Goal: Task Accomplishment & Management: Use online tool/utility

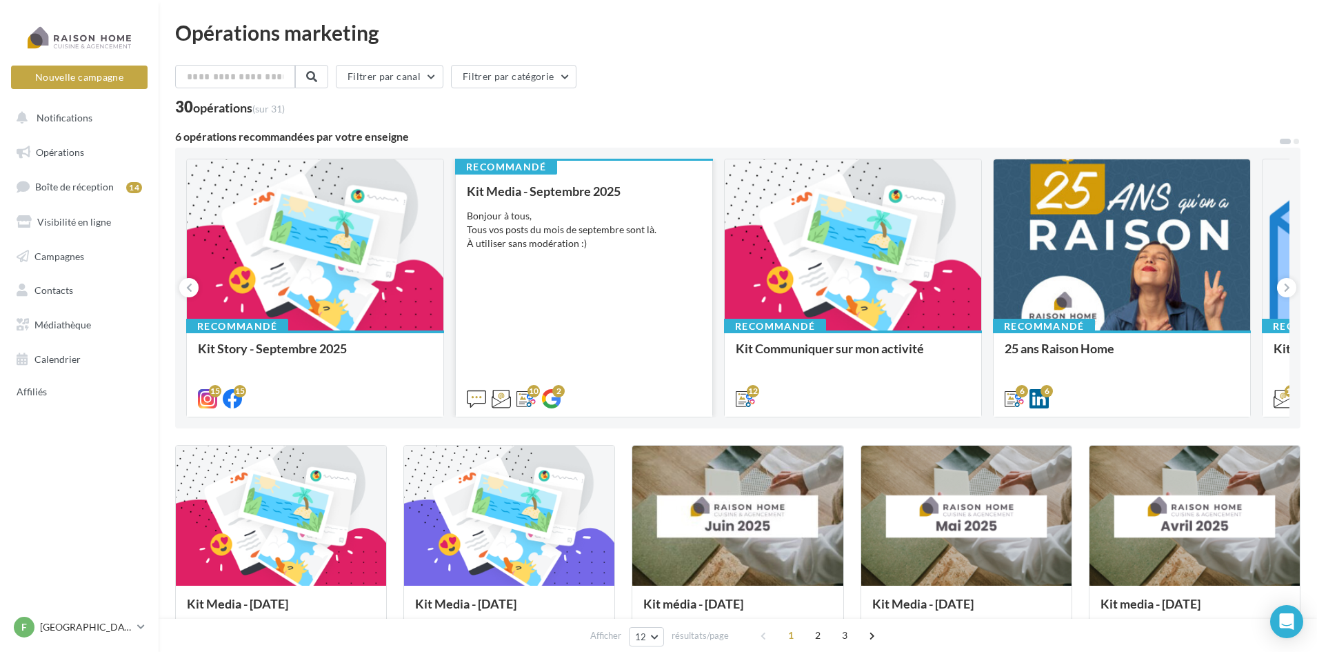
click at [547, 247] on div "Bonjour à tous, Tous vos posts du mois de septembre sont là. À utiliser sans mo…" at bounding box center [584, 229] width 234 height 41
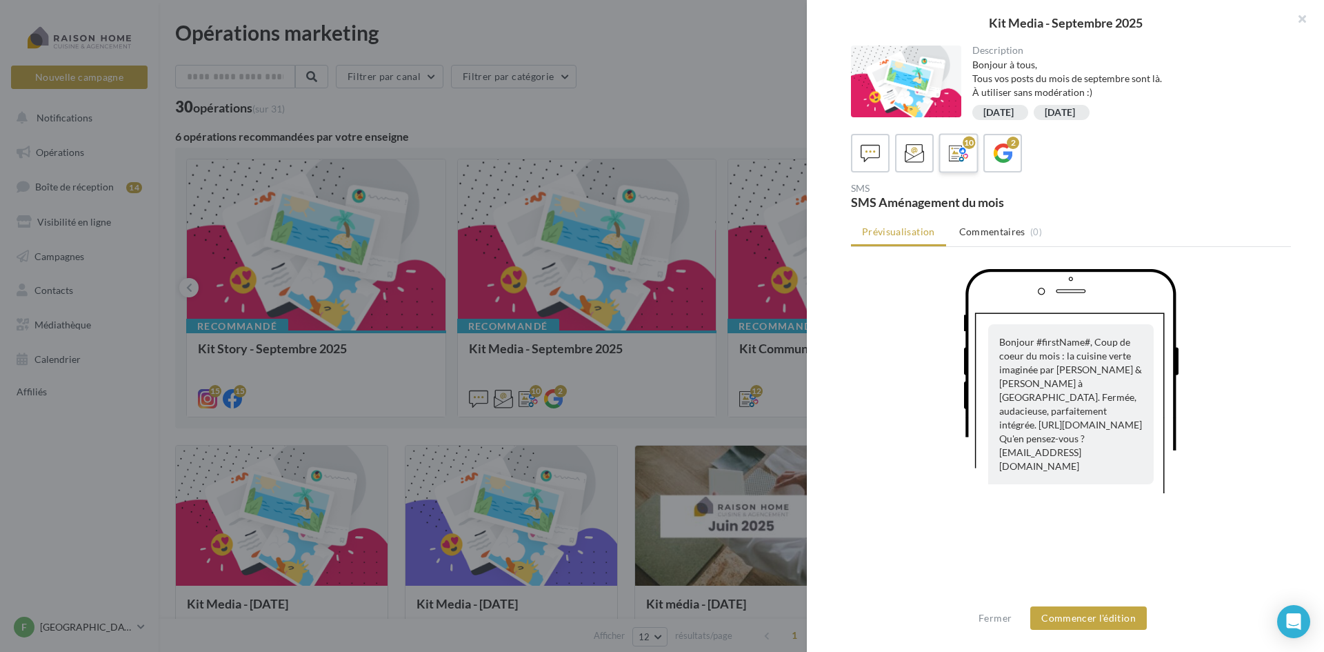
click at [959, 148] on icon at bounding box center [959, 153] width 20 height 20
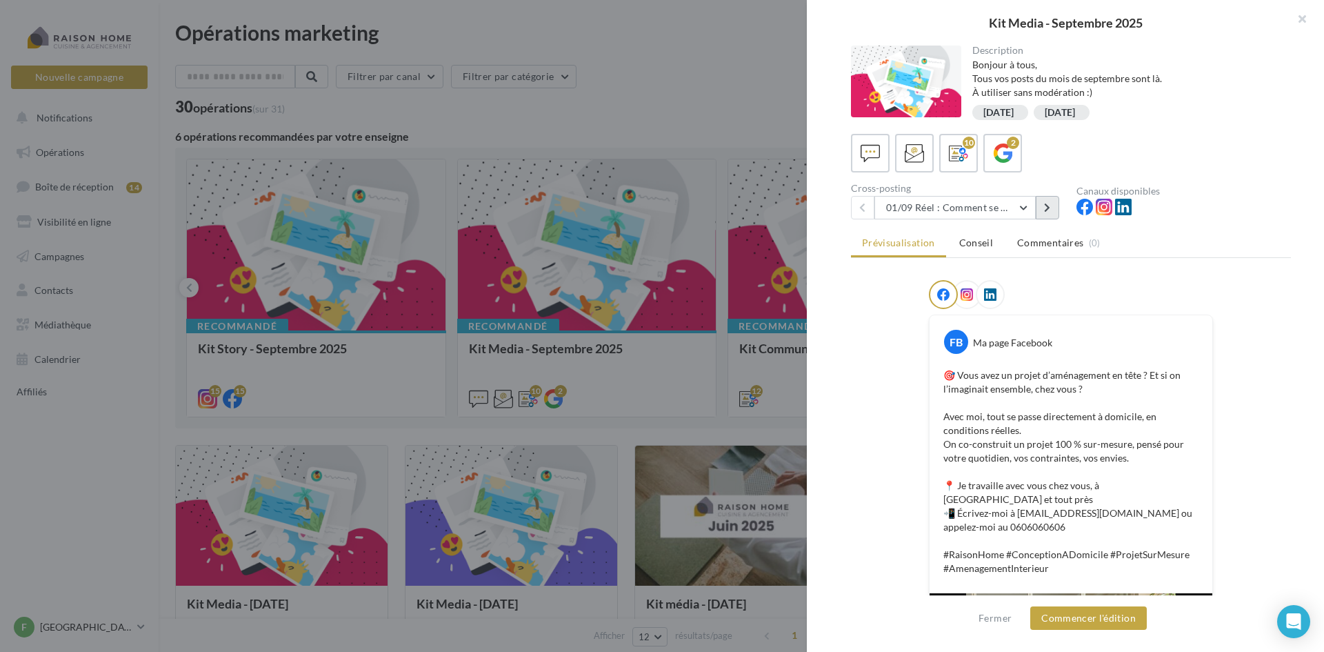
click at [1048, 206] on icon at bounding box center [1047, 208] width 6 height 10
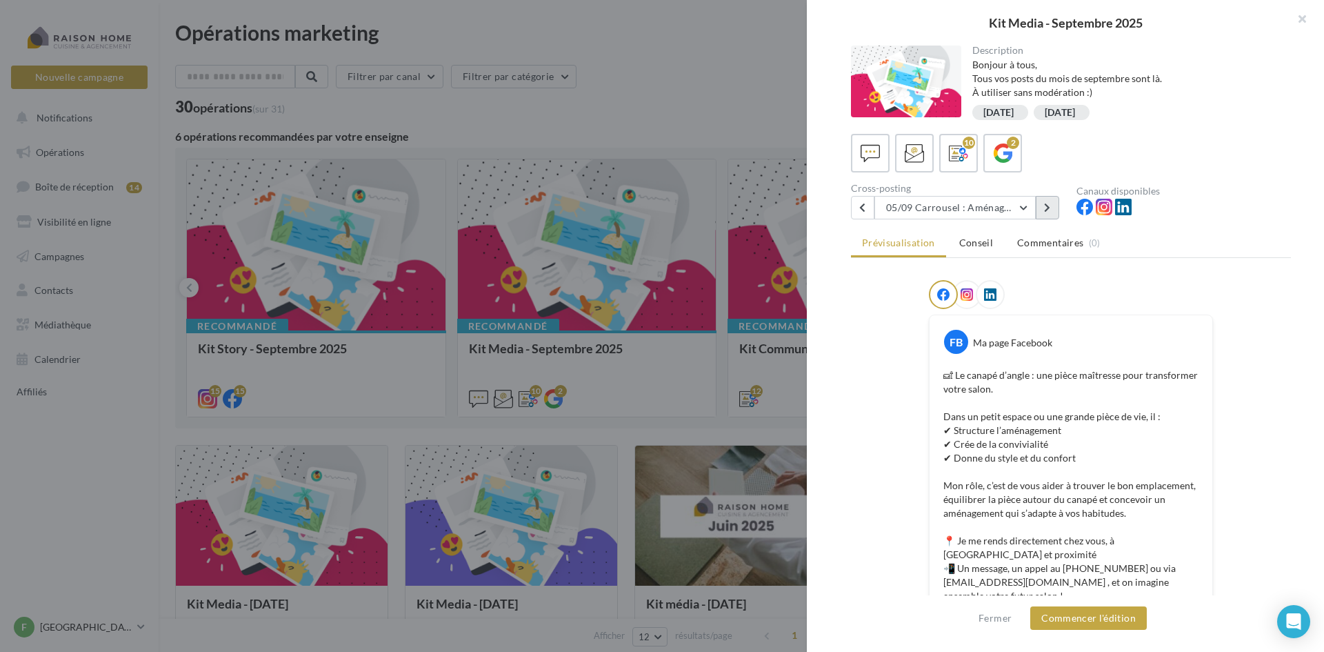
click at [1053, 201] on button at bounding box center [1047, 207] width 23 height 23
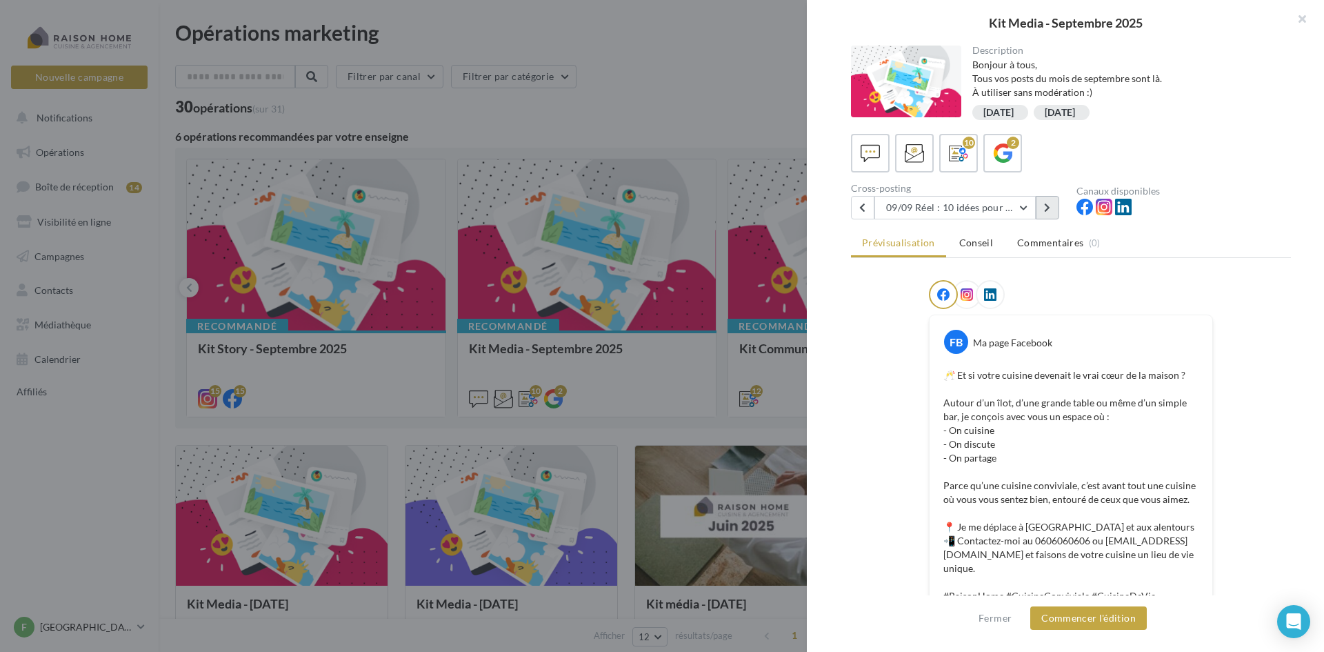
click at [1053, 201] on button at bounding box center [1047, 207] width 23 height 23
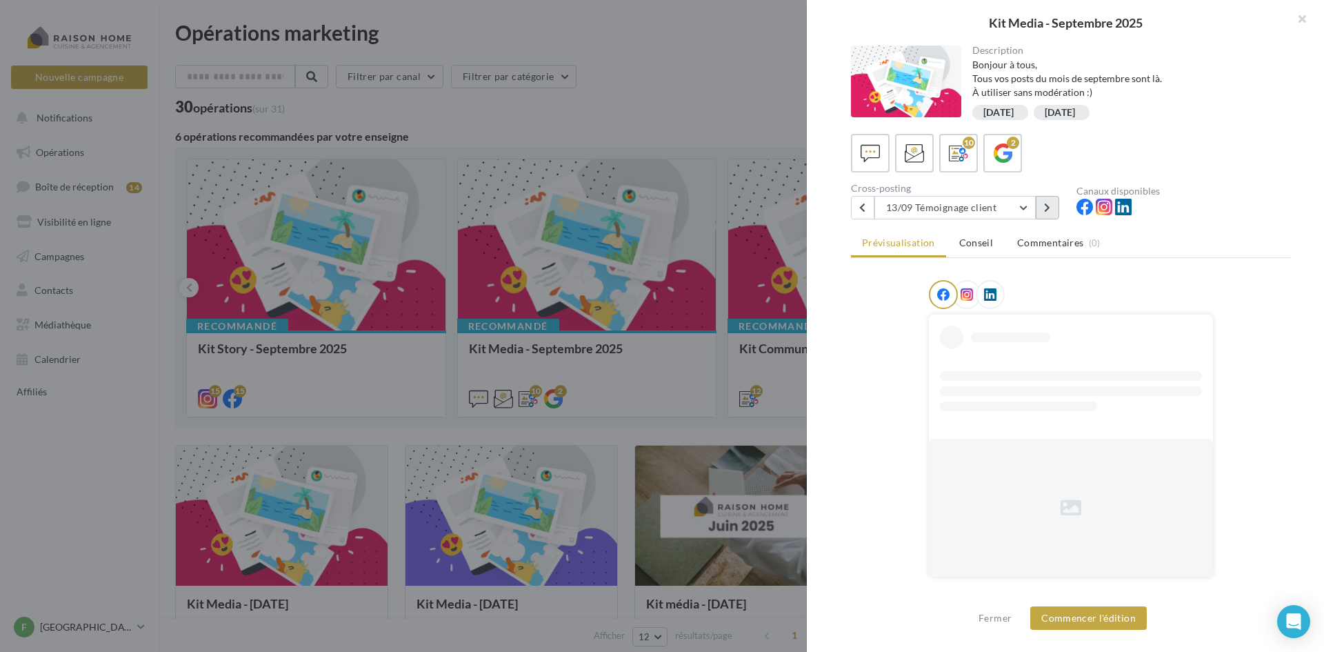
scroll to position [7, 0]
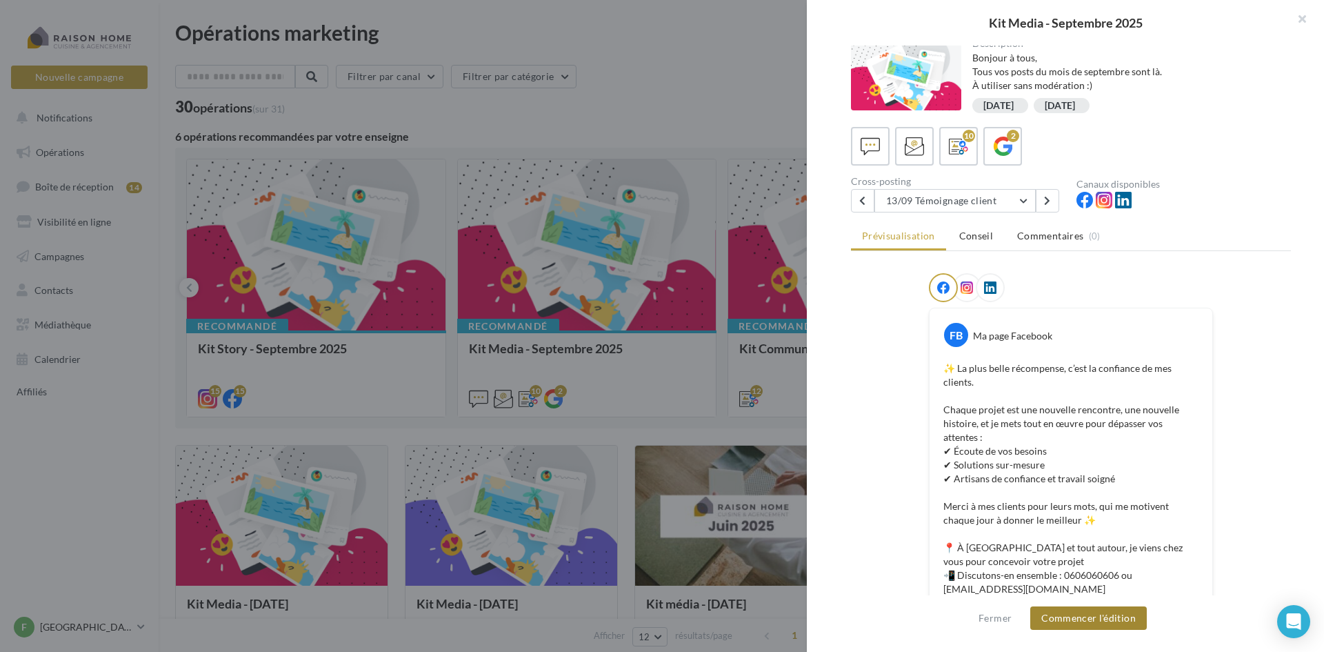
click at [1083, 614] on button "Commencer l'édition" at bounding box center [1088, 617] width 117 height 23
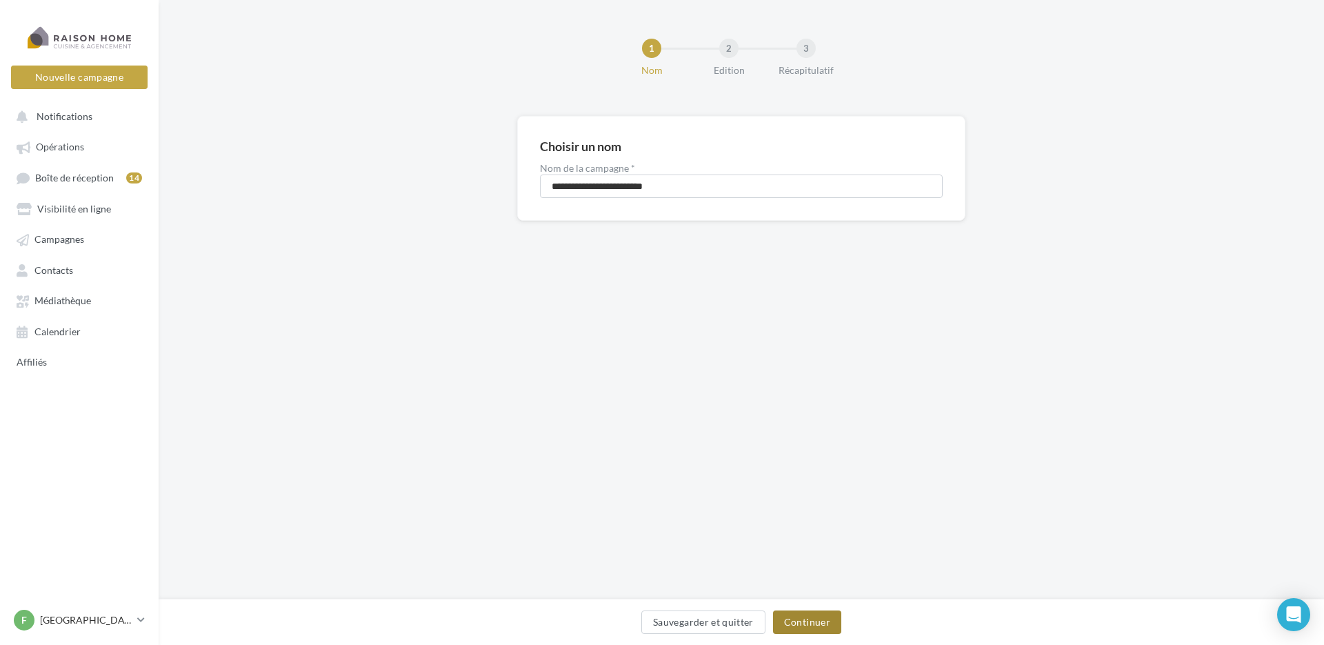
click at [824, 623] on button "Continuer" at bounding box center [807, 621] width 68 height 23
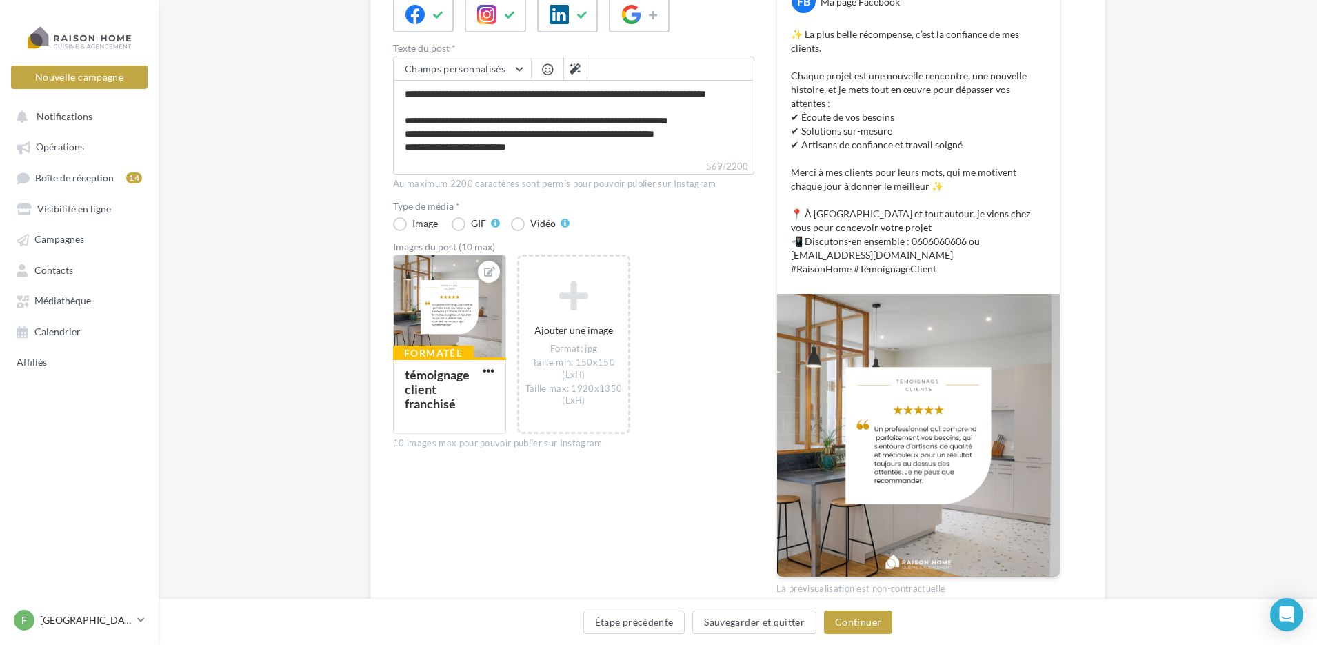
scroll to position [236, 0]
click at [489, 268] on icon at bounding box center [489, 271] width 11 height 10
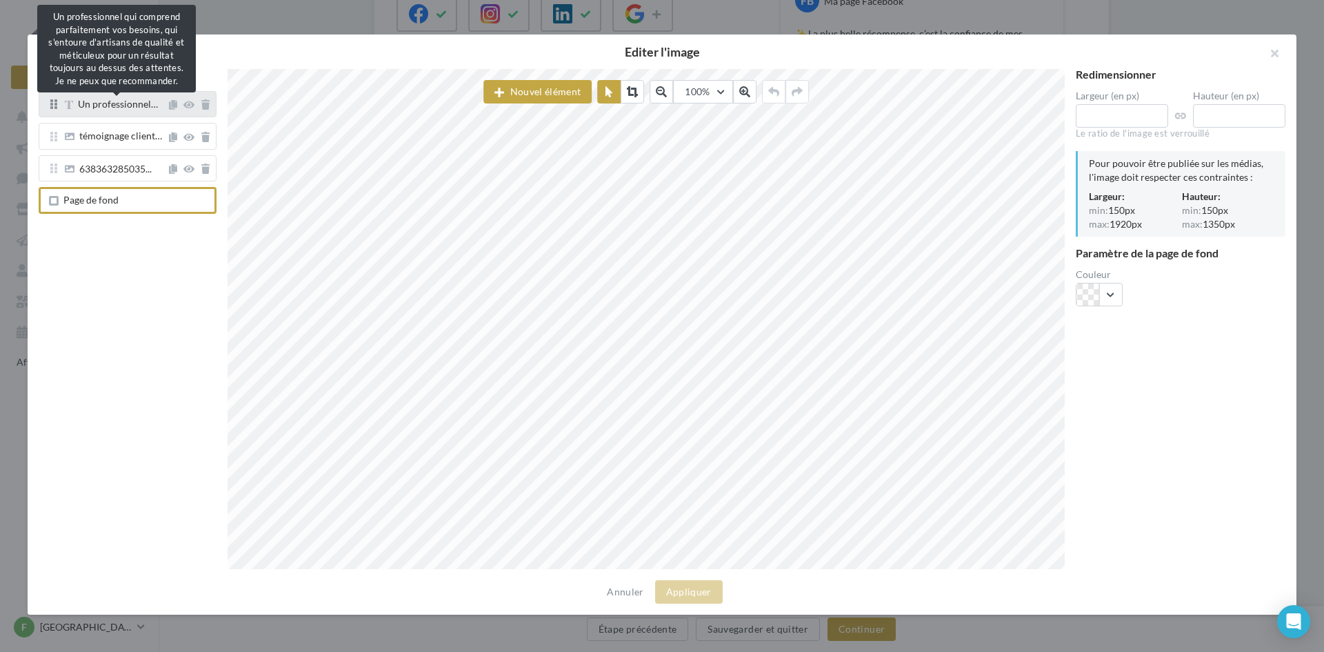
click at [99, 110] on div "Un professionnel…" at bounding box center [118, 105] width 80 height 12
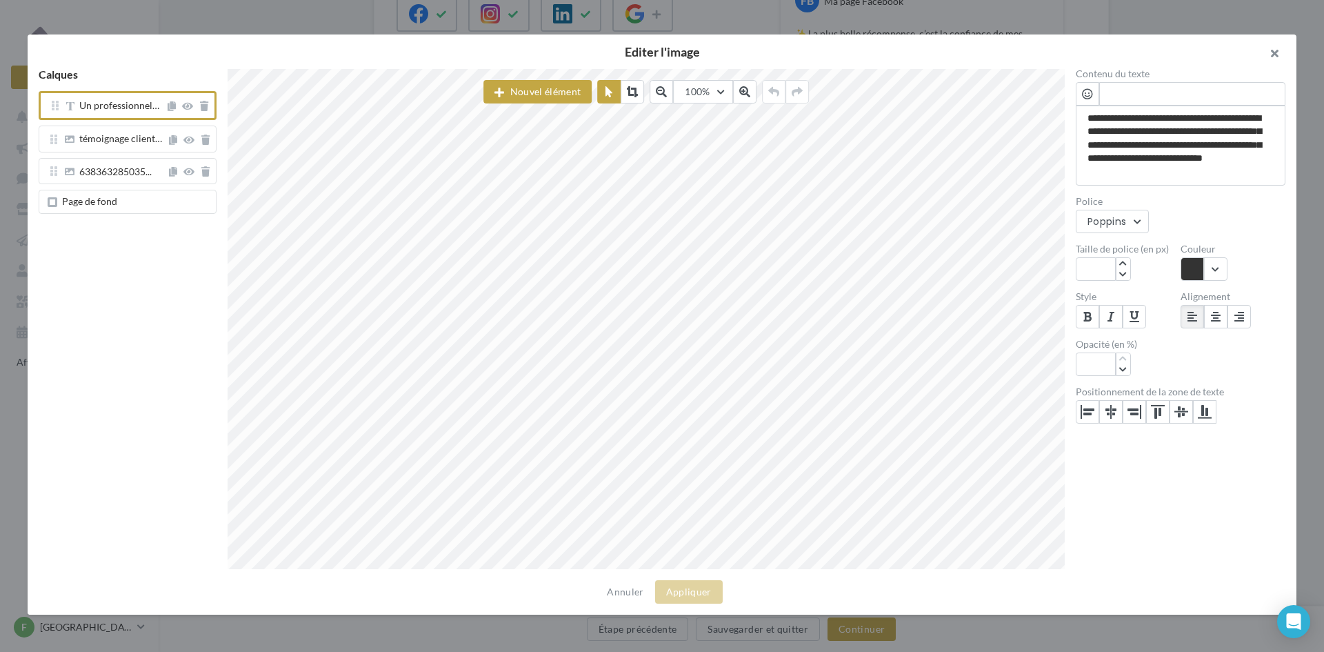
click at [1283, 59] on button "button" at bounding box center [1268, 54] width 55 height 41
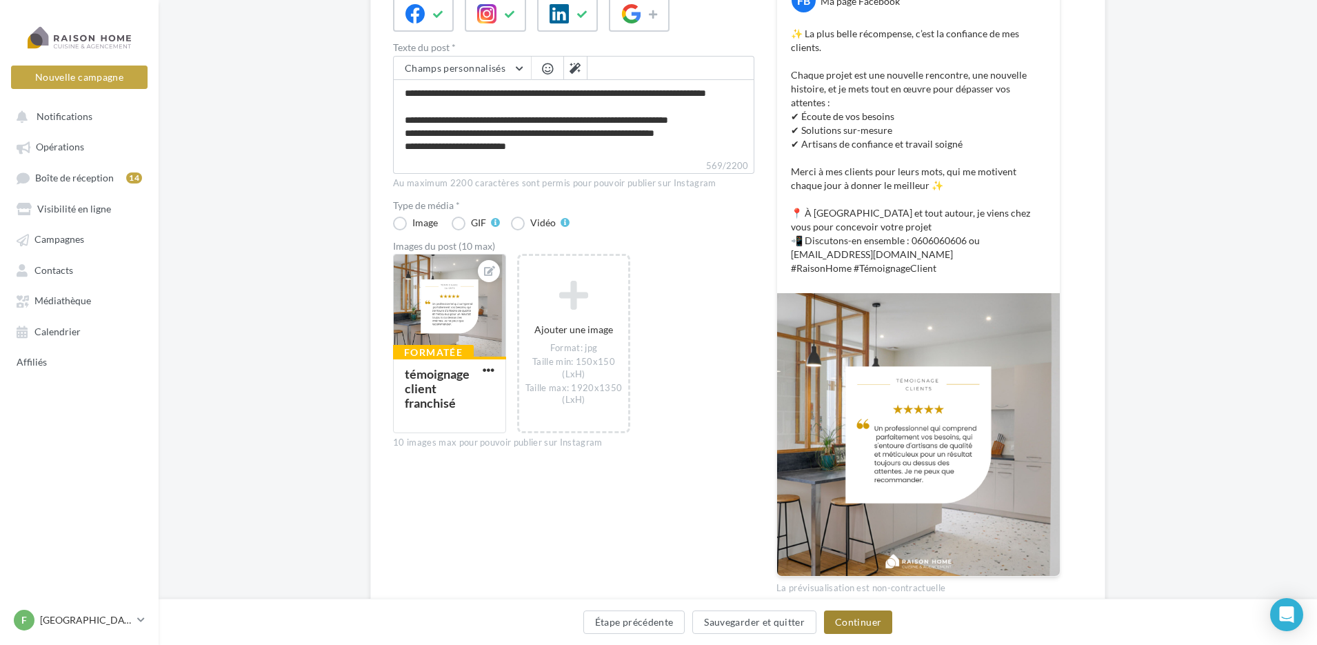
click at [848, 623] on button "Continuer" at bounding box center [858, 621] width 68 height 23
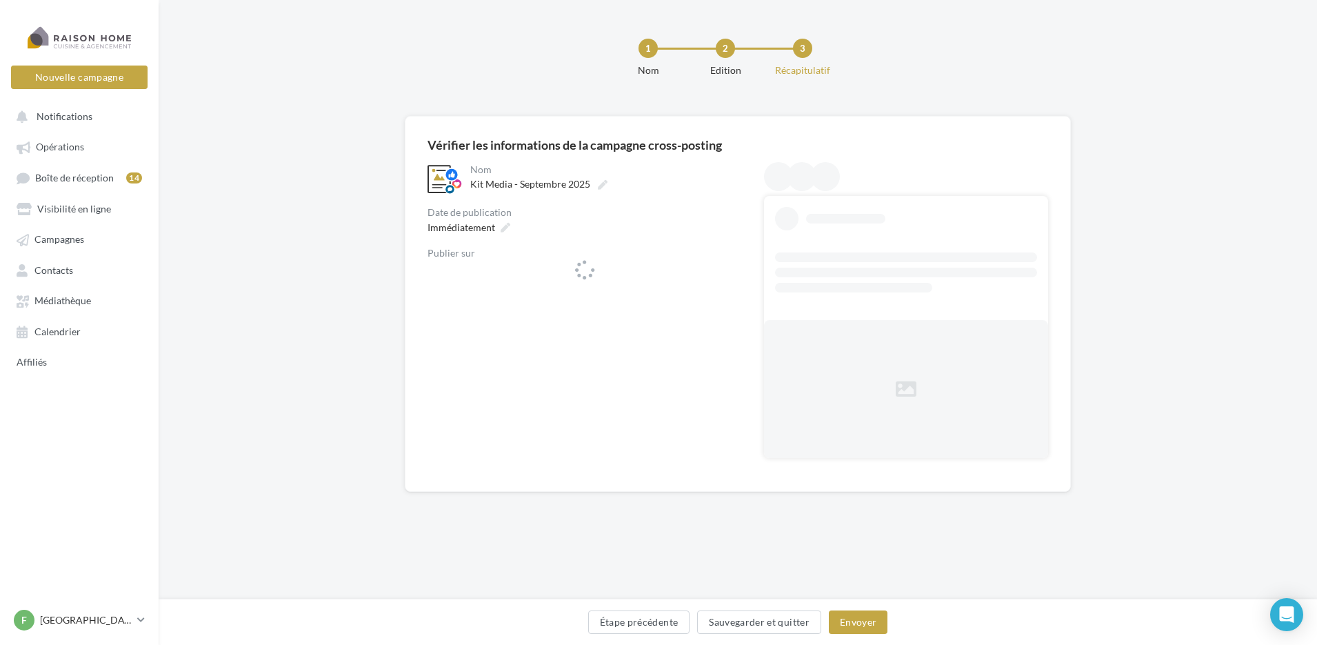
scroll to position [0, 0]
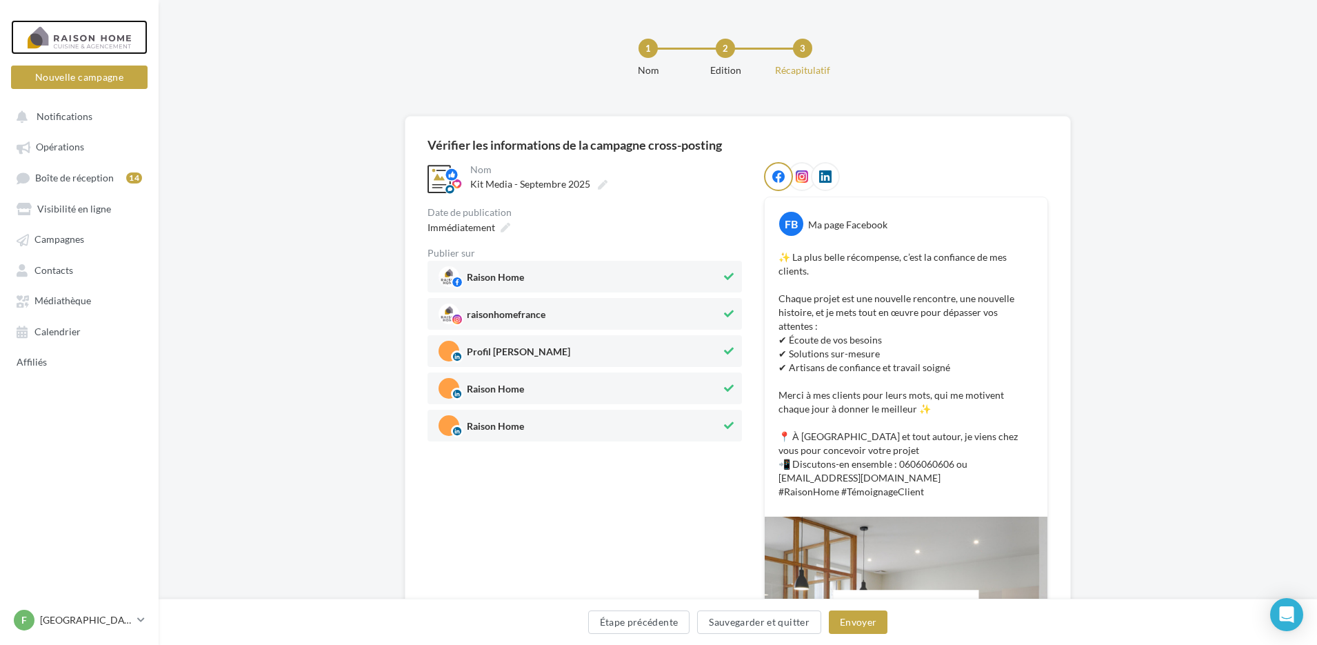
click at [68, 37] on div at bounding box center [79, 37] width 110 height 34
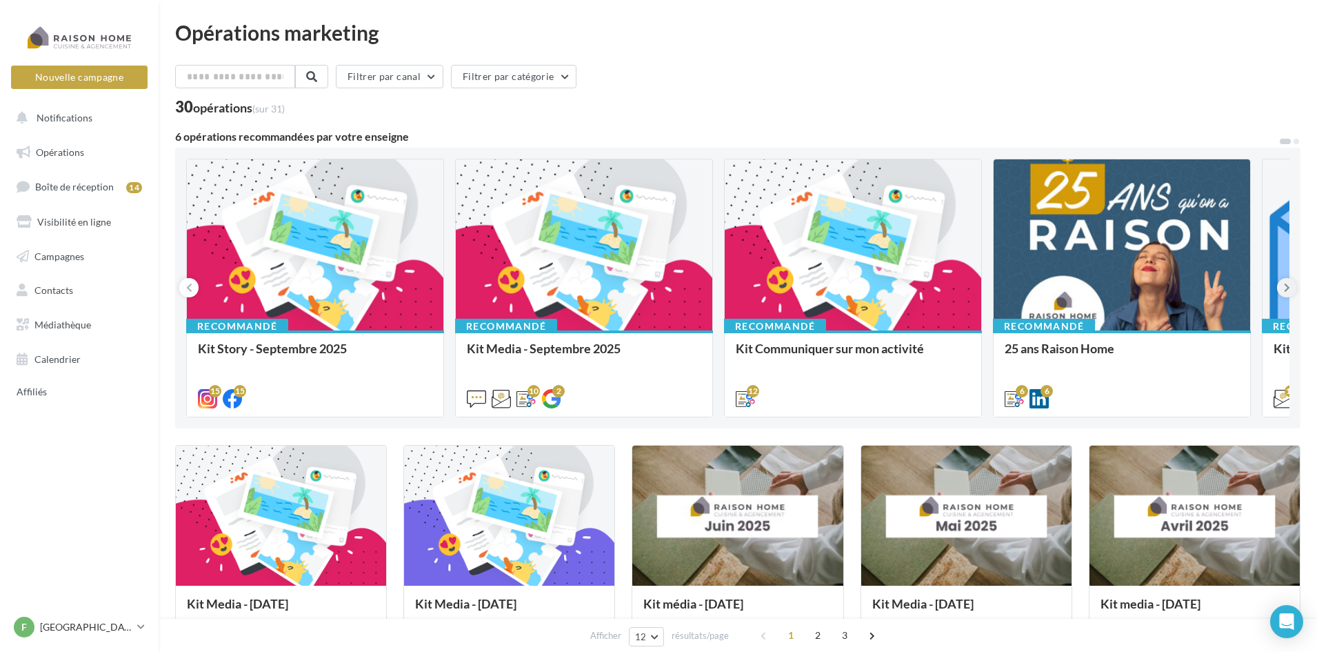
click at [1292, 288] on button at bounding box center [1286, 287] width 19 height 19
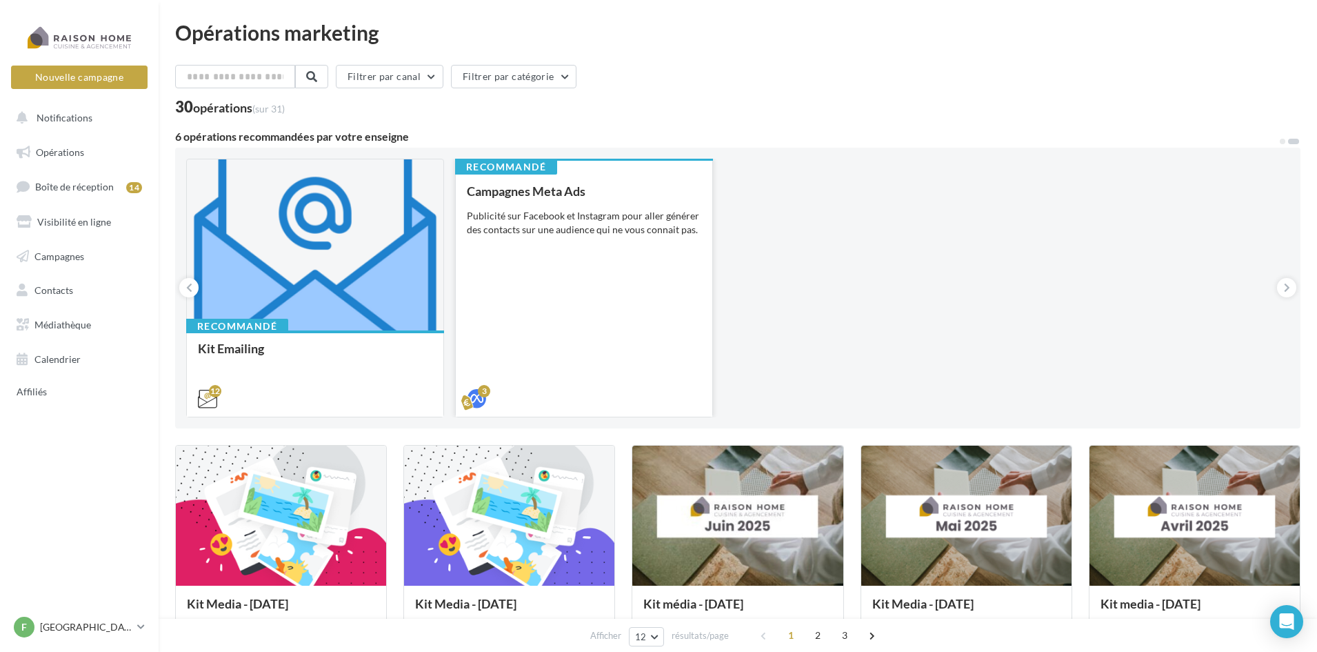
click at [654, 220] on div "Publicité sur Facebook et Instagram pour aller générer des contacts sur une aud…" at bounding box center [584, 223] width 234 height 28
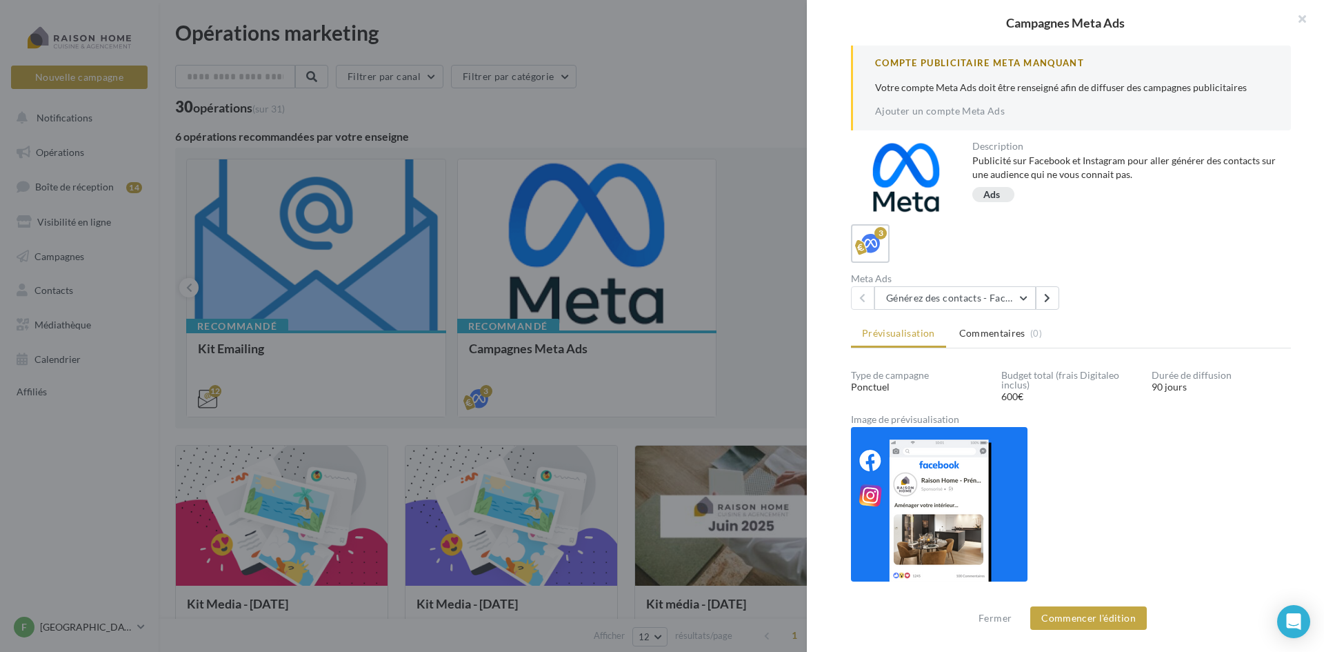
scroll to position [97, 0]
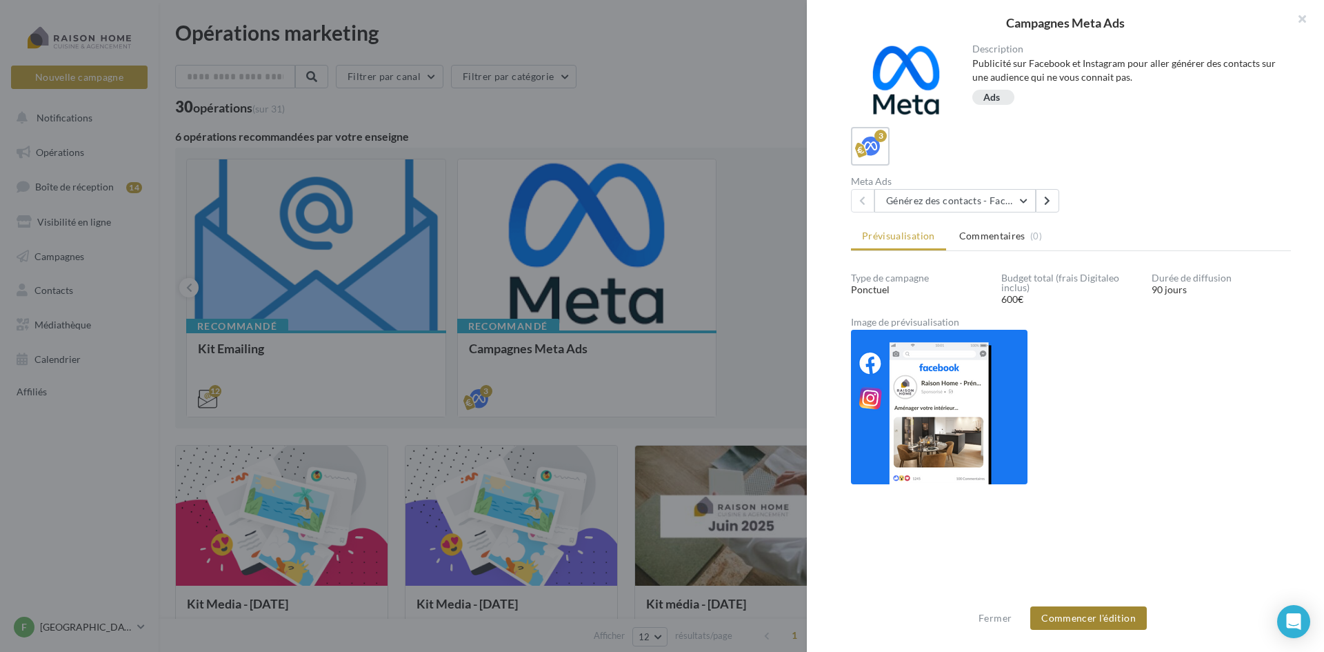
click at [1089, 617] on button "Commencer l'édition" at bounding box center [1088, 617] width 117 height 23
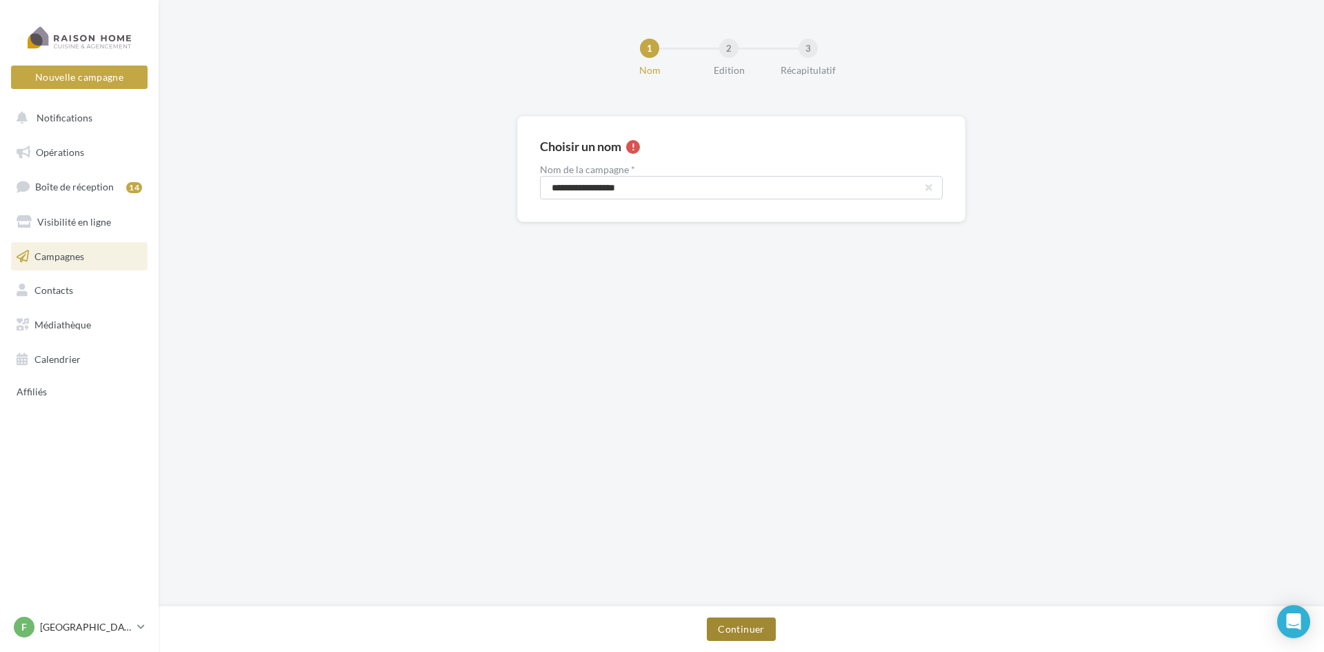
click at [743, 628] on button "Continuer" at bounding box center [741, 628] width 68 height 23
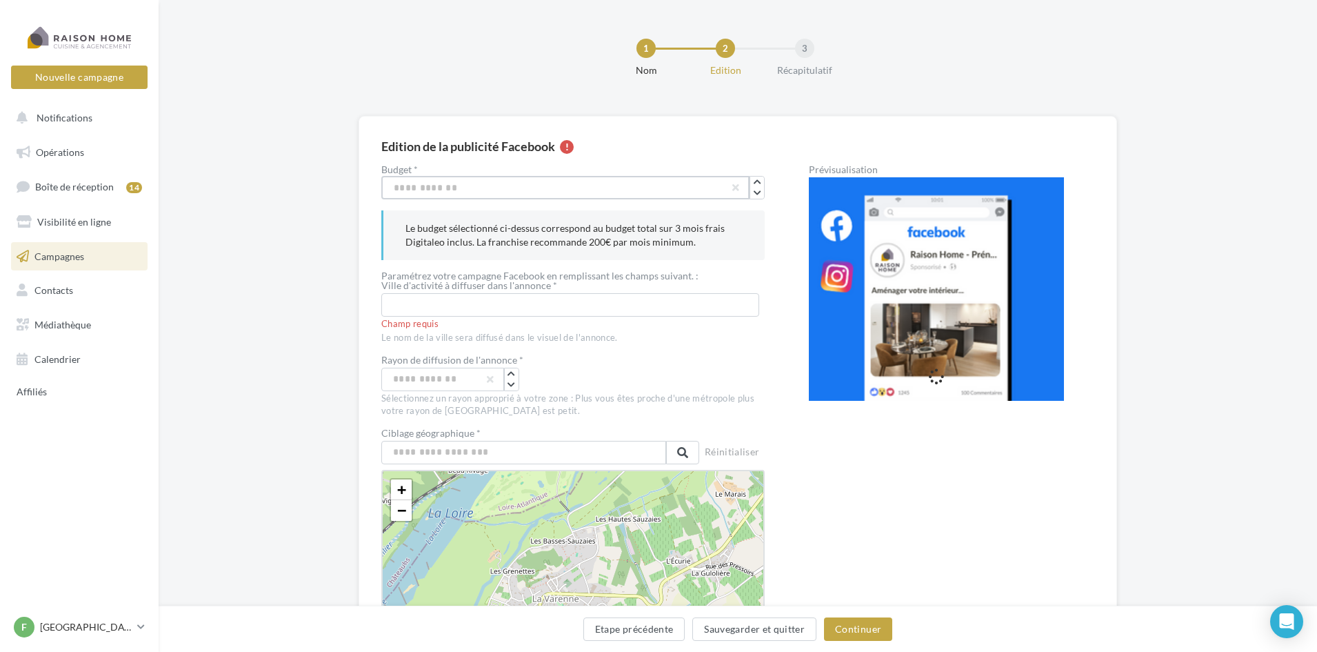
click at [411, 188] on input "***" at bounding box center [565, 187] width 368 height 23
click at [400, 188] on input "***" at bounding box center [565, 187] width 368 height 23
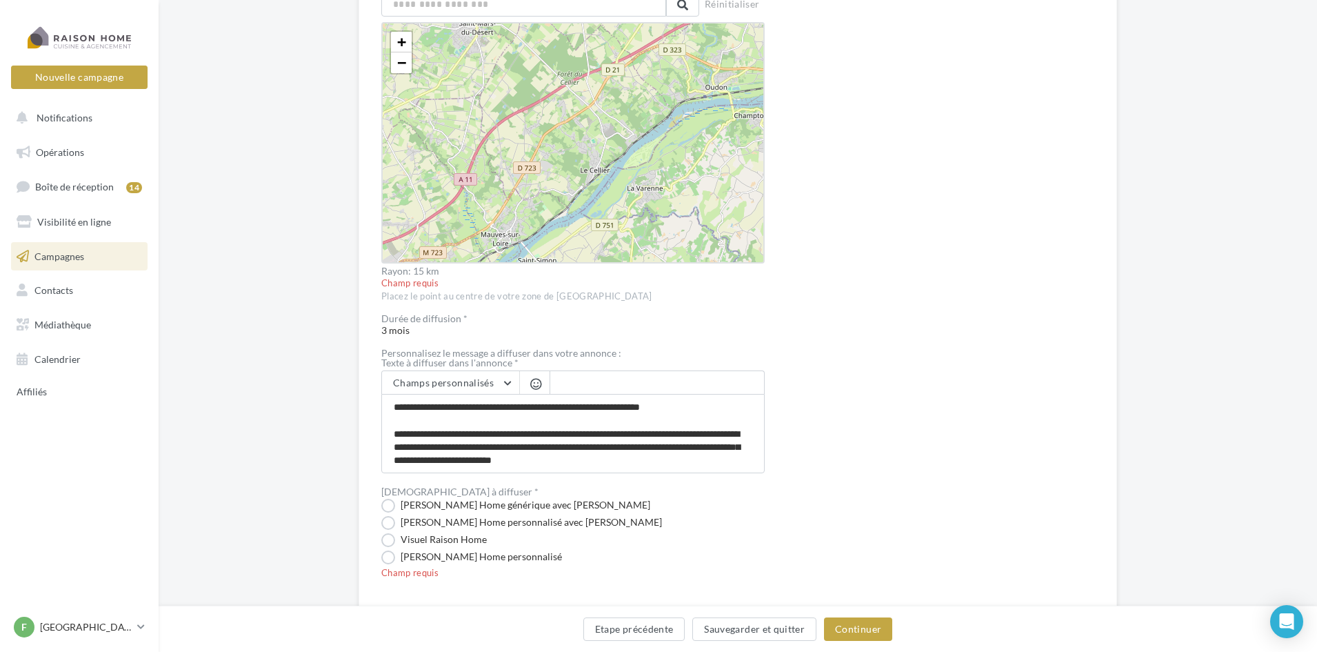
scroll to position [41, 0]
